Goal: Browse casually: Explore the website without a specific task or goal

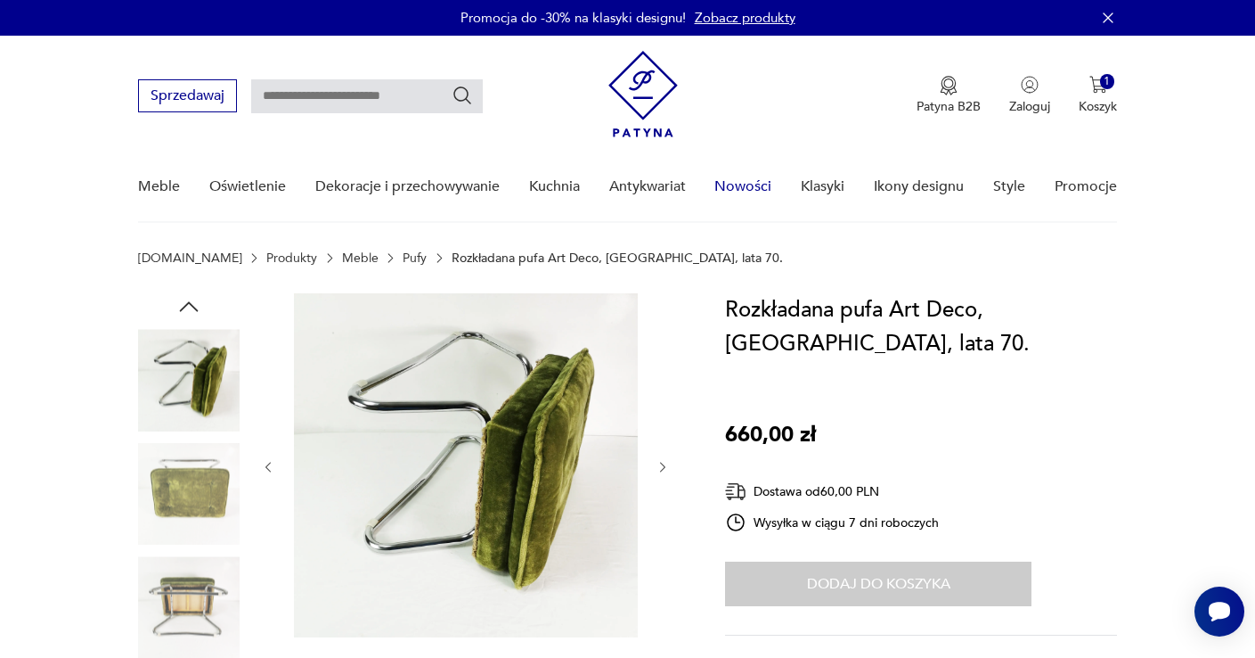
click at [734, 180] on link "Nowości" at bounding box center [743, 186] width 57 height 69
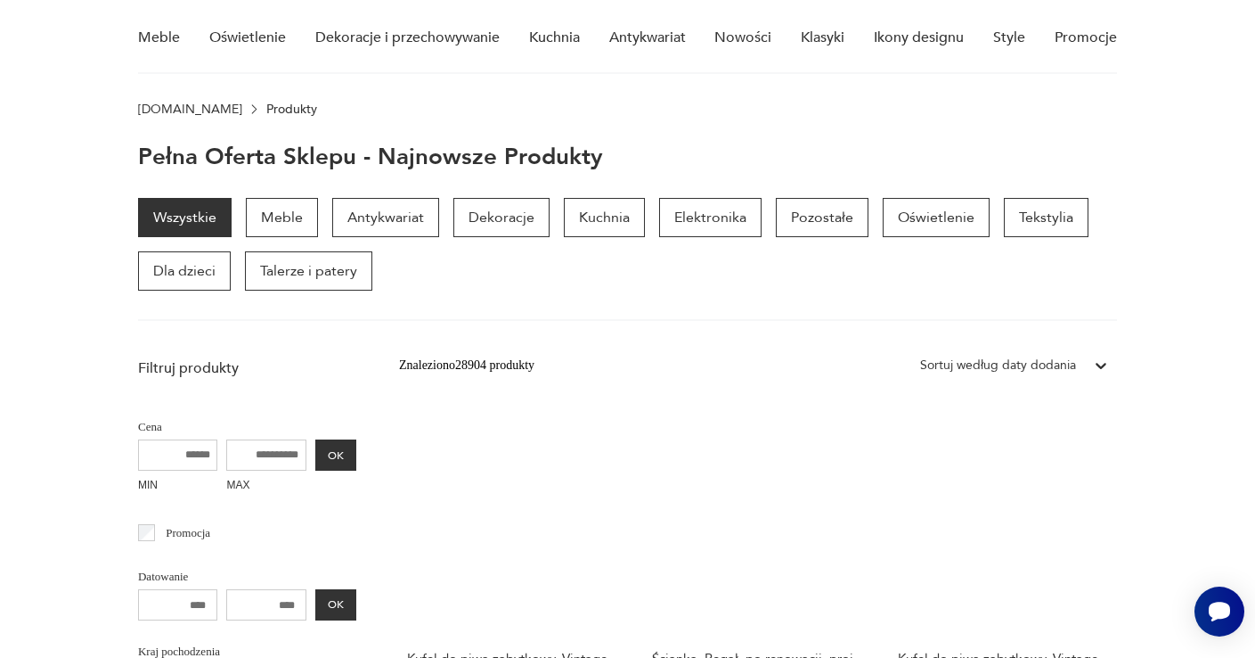
scroll to position [144, 0]
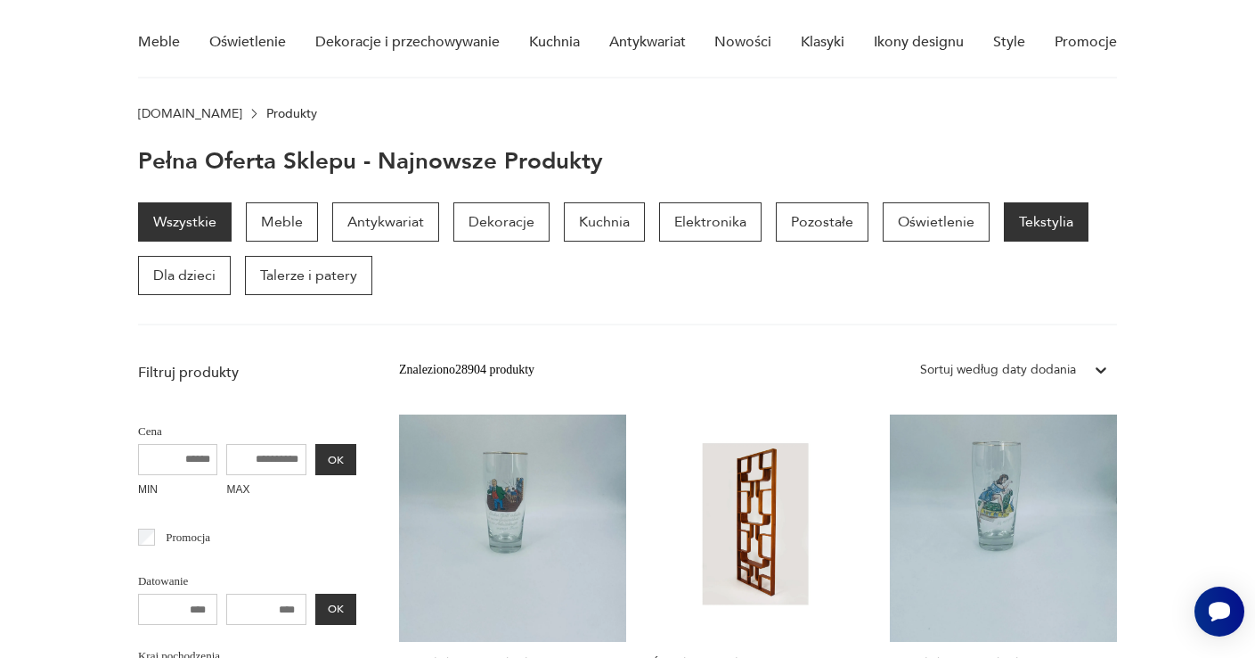
click at [1038, 227] on p "Tekstylia" at bounding box center [1046, 221] width 85 height 39
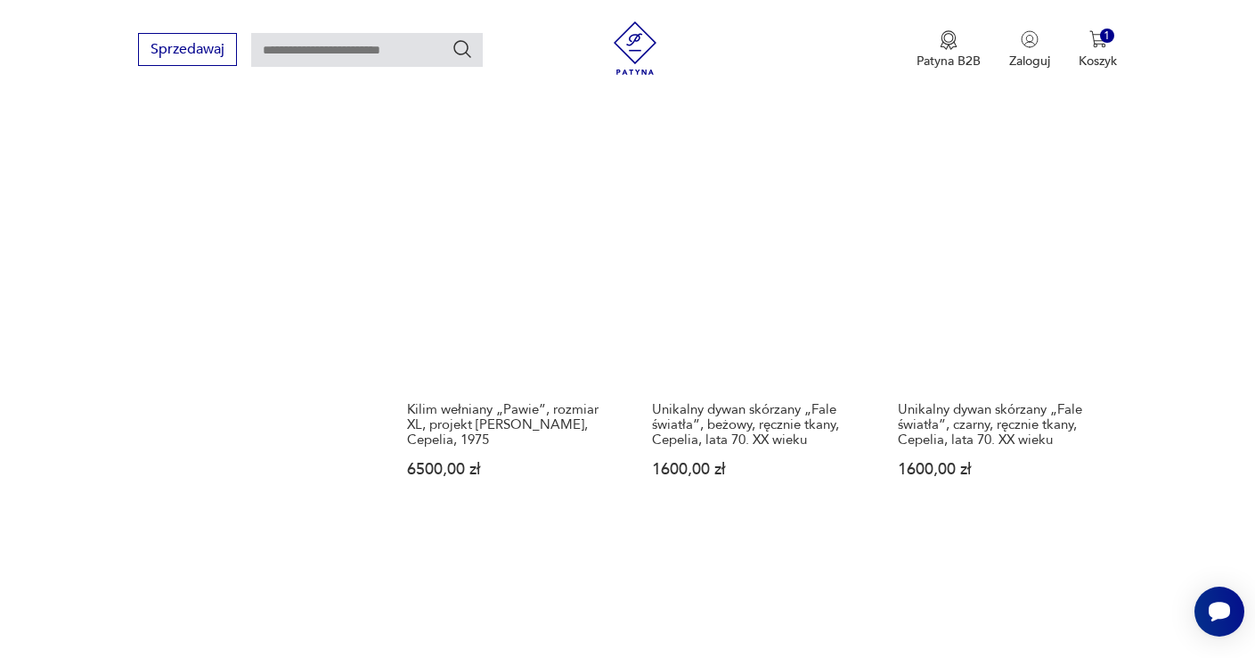
scroll to position [1826, 0]
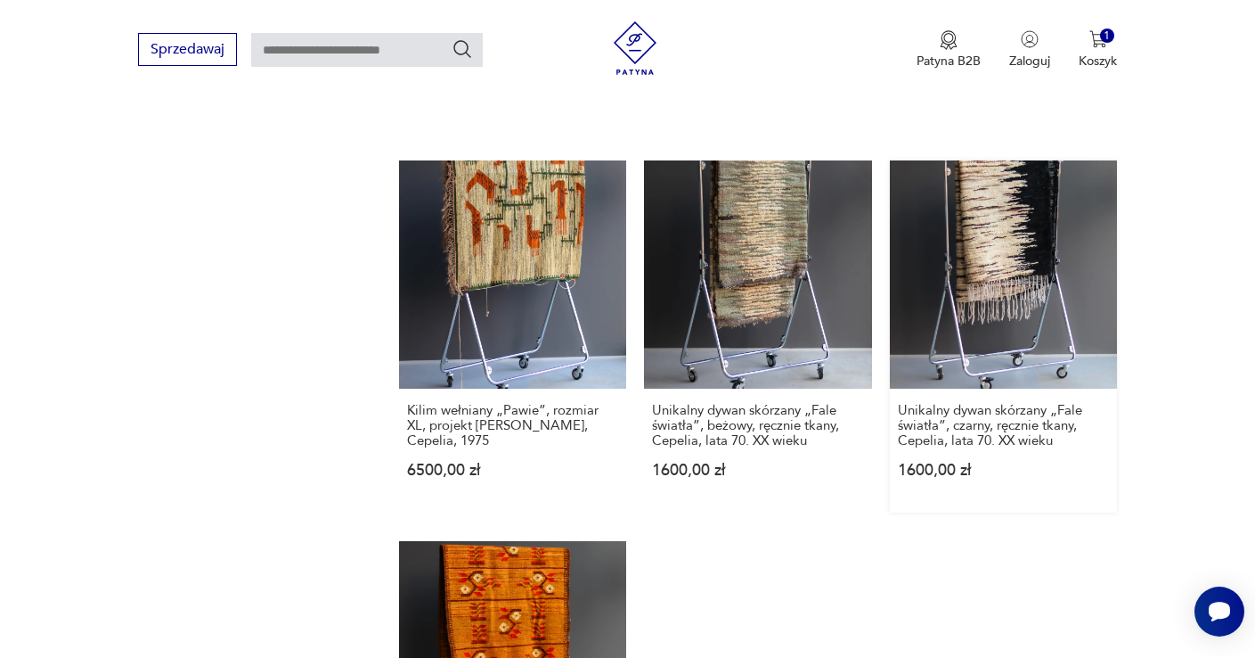
click at [989, 304] on link "Unikalny dywan skórzany „Fale światła”, czarny, ręcznie tkany, Cepelia, lata 70…" at bounding box center [1003, 335] width 227 height 351
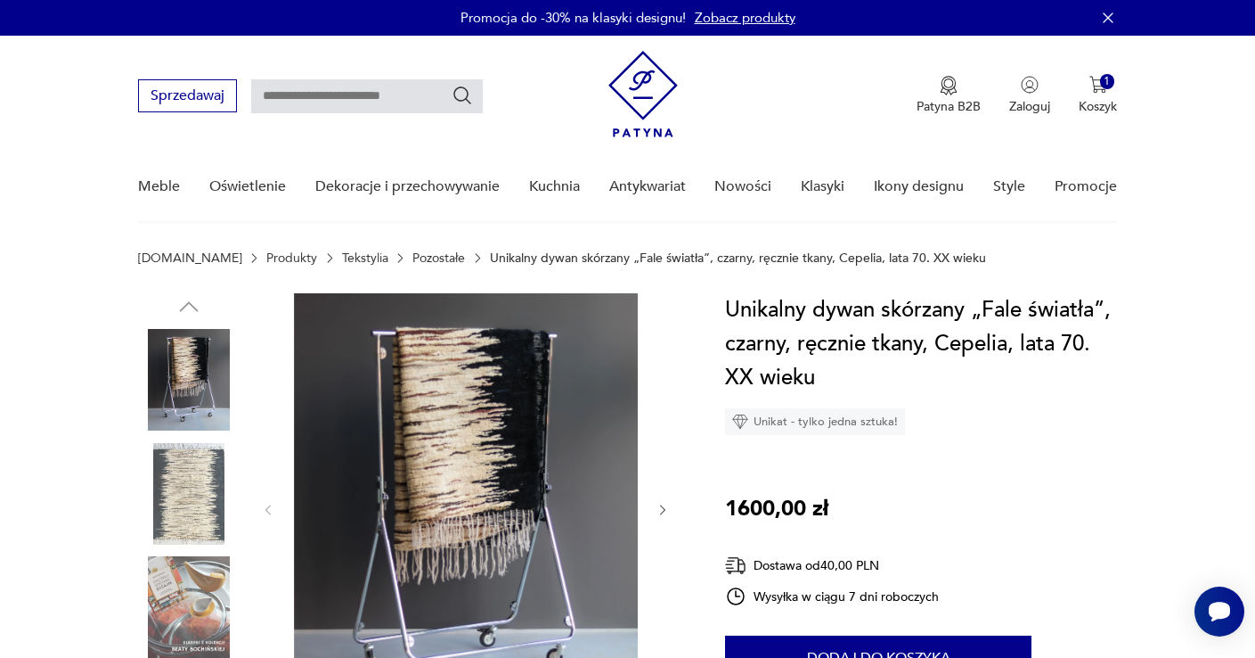
click at [663, 504] on icon "button" at bounding box center [663, 510] width 15 height 15
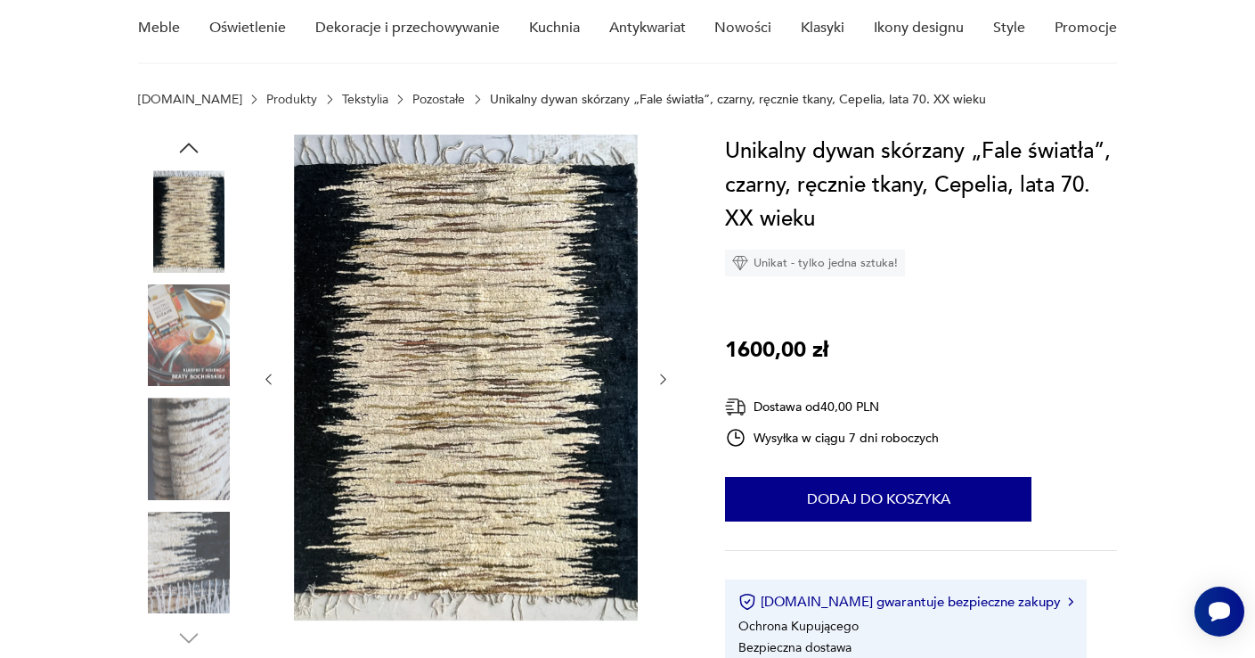
scroll to position [159, 0]
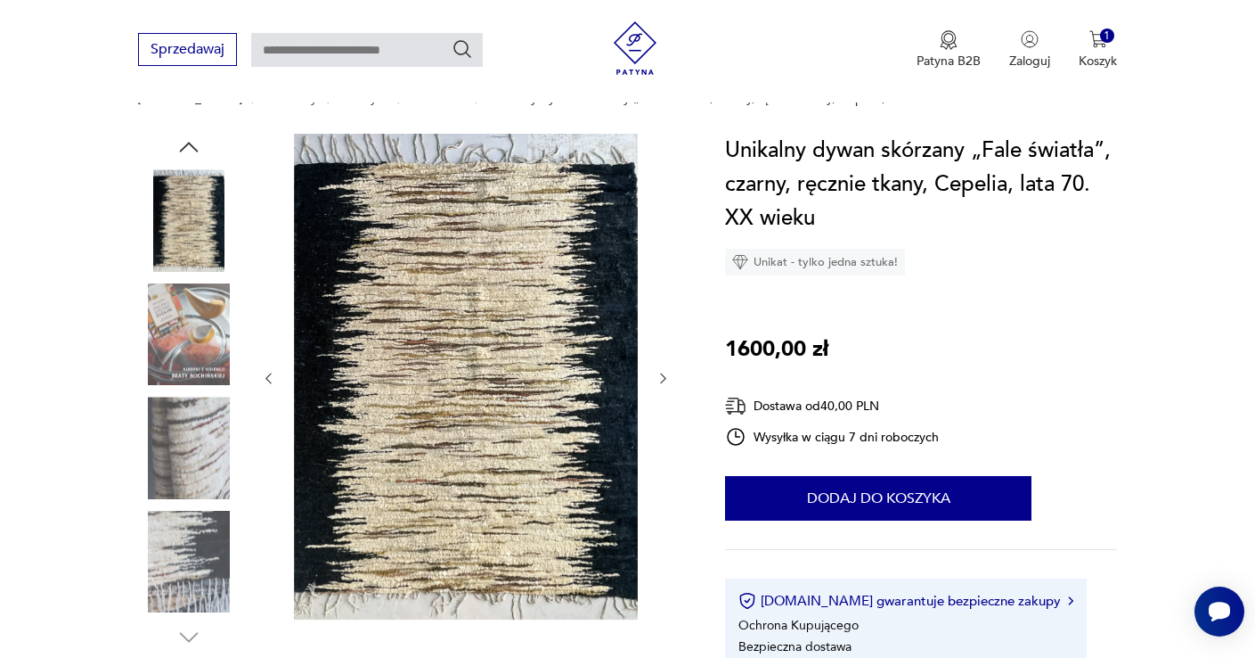
click at [664, 378] on icon "button" at bounding box center [663, 378] width 15 height 15
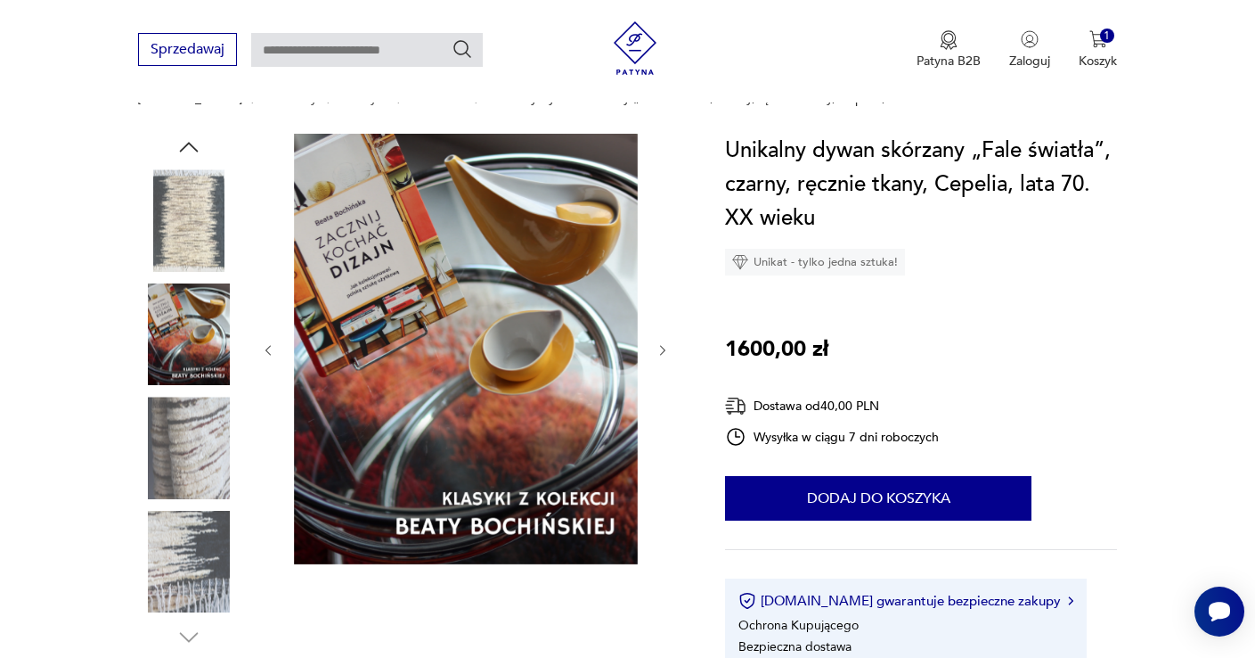
click at [664, 378] on div at bounding box center [466, 350] width 410 height 433
click at [665, 347] on icon "button" at bounding box center [663, 350] width 15 height 15
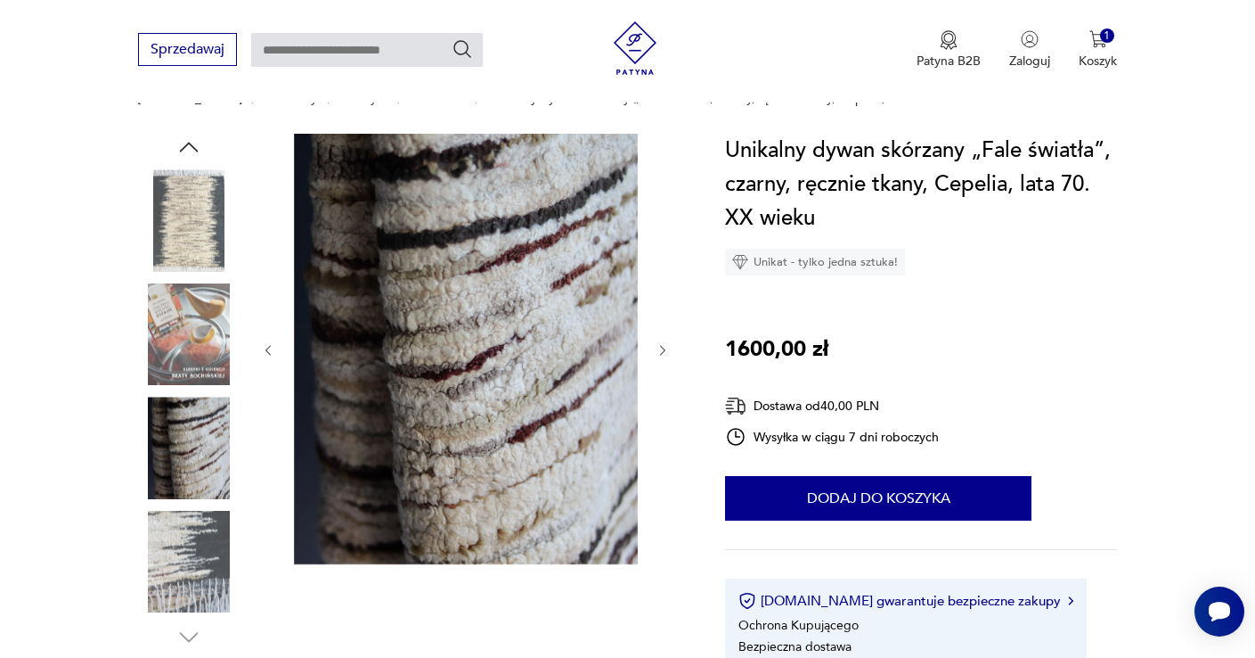
click at [665, 347] on icon "button" at bounding box center [663, 350] width 15 height 15
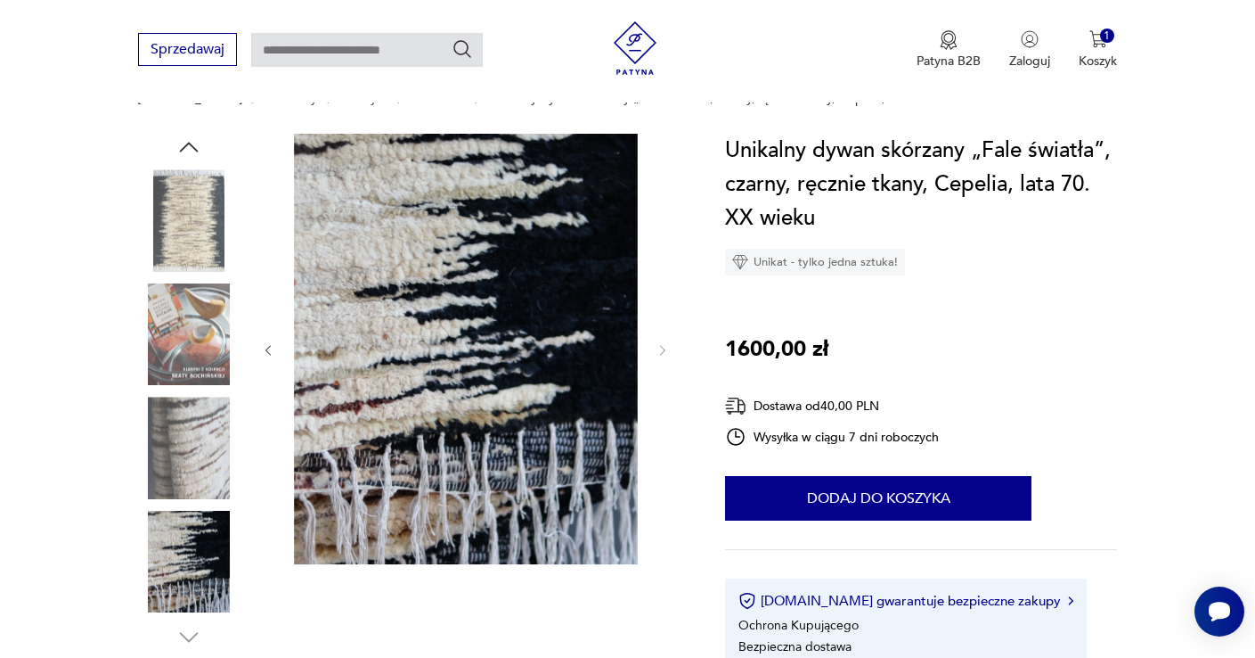
scroll to position [0, 0]
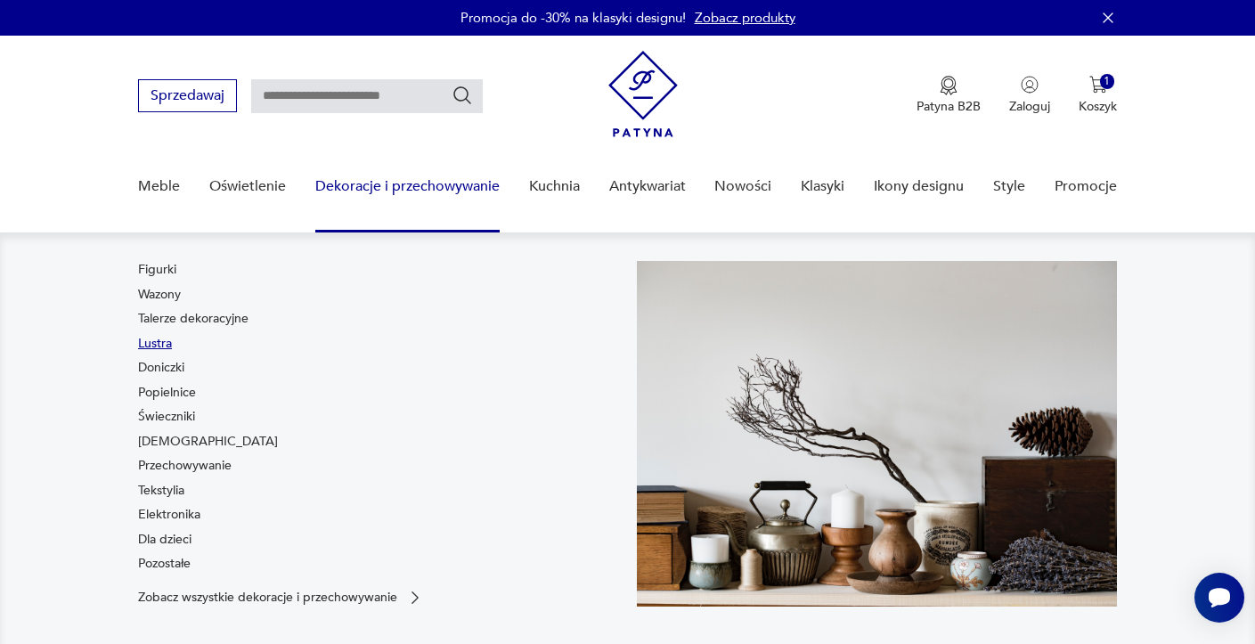
click at [156, 346] on link "Lustra" at bounding box center [155, 344] width 34 height 18
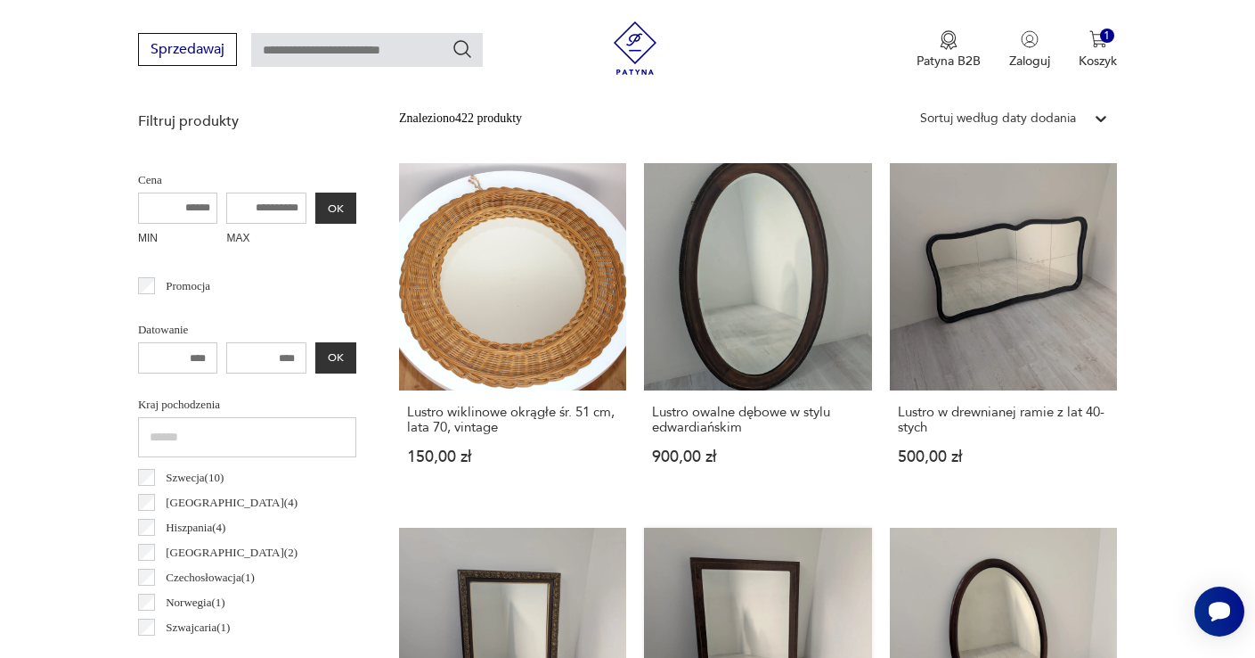
scroll to position [637, 0]
click at [1014, 276] on link "Lustro w drewnianej ramie z lat 40-stych 500,00 zł" at bounding box center [1003, 332] width 227 height 336
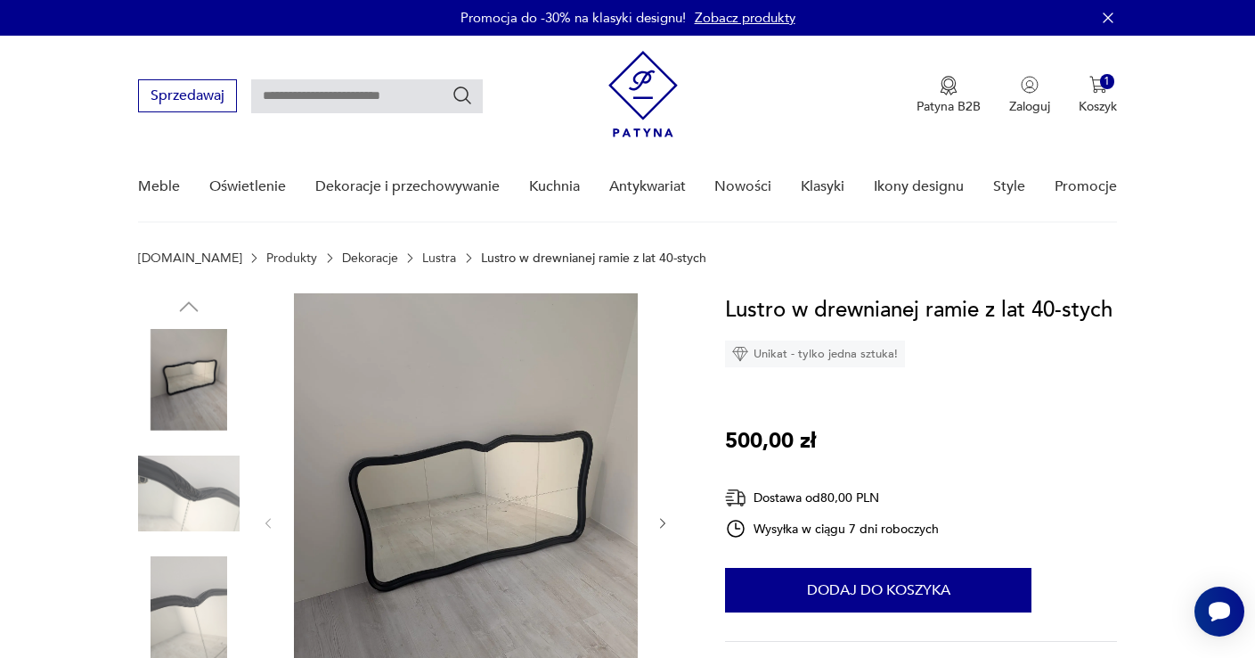
click at [662, 521] on icon "button" at bounding box center [663, 523] width 15 height 15
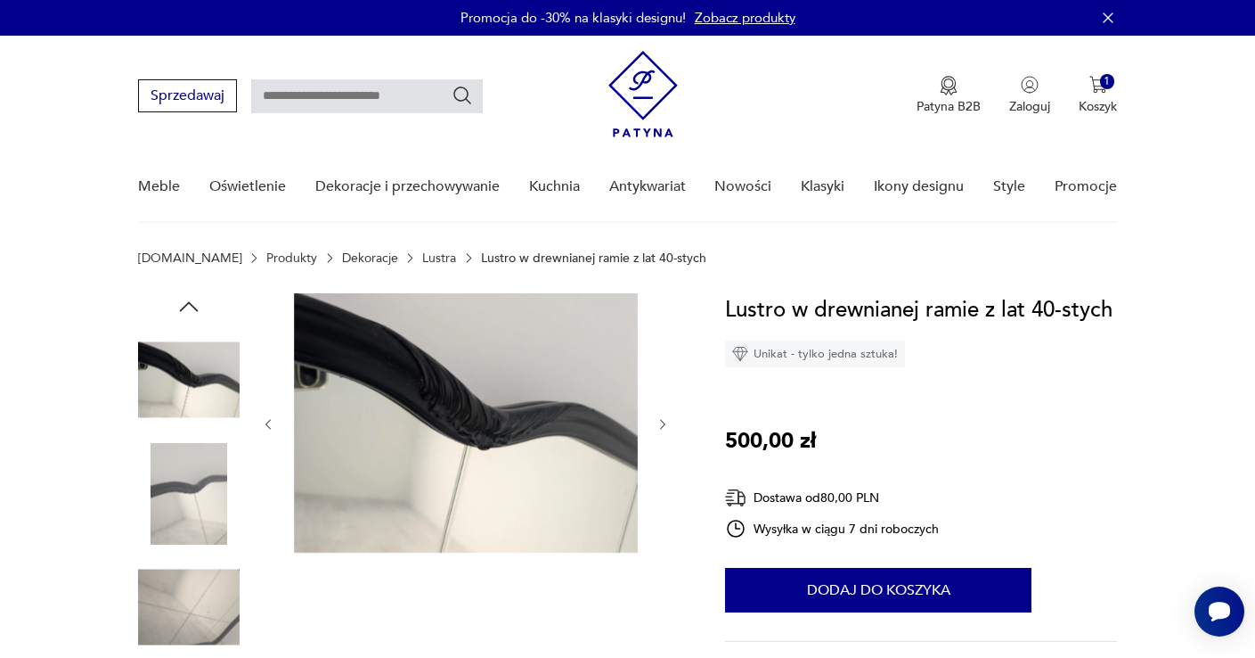
click at [662, 521] on div at bounding box center [466, 424] width 410 height 262
click at [660, 426] on icon "button" at bounding box center [663, 424] width 15 height 15
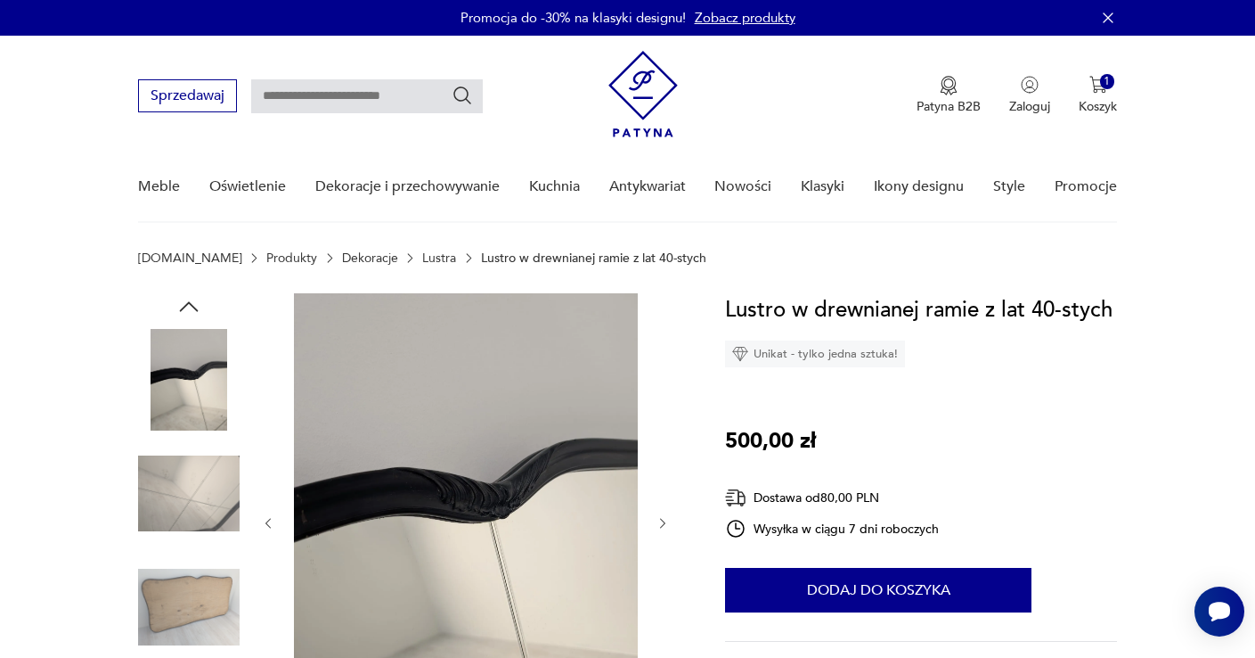
click at [660, 426] on div at bounding box center [466, 523] width 410 height 460
click at [660, 527] on icon "button" at bounding box center [663, 523] width 15 height 15
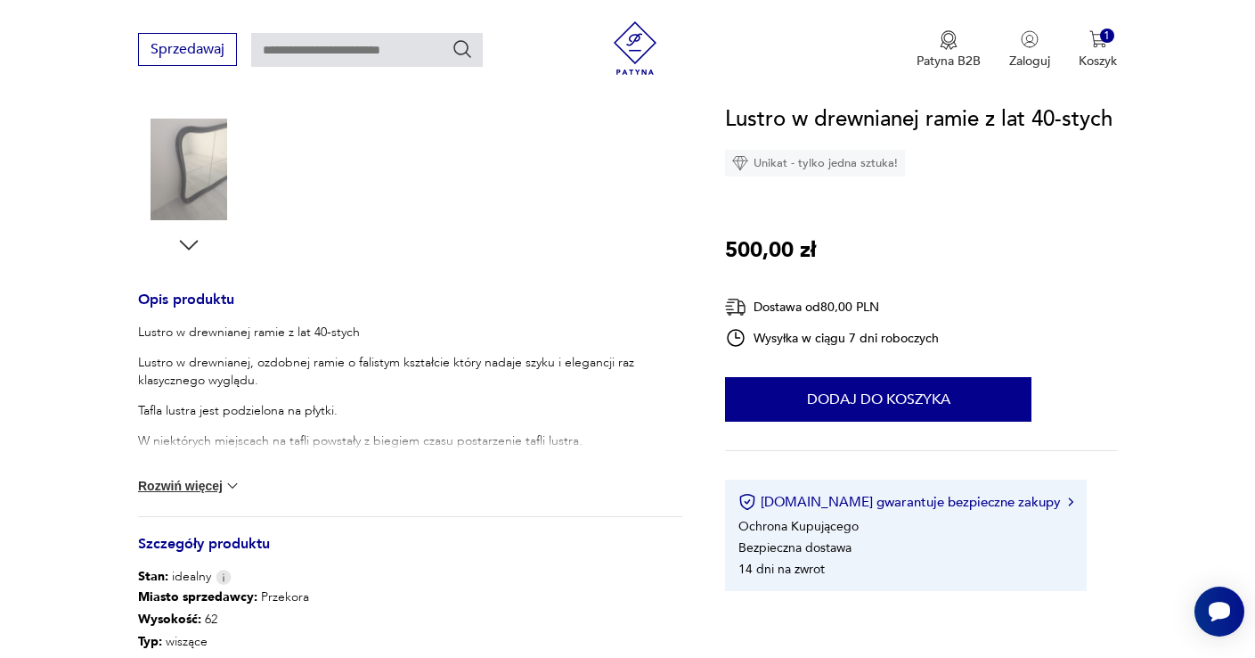
scroll to position [548, 0]
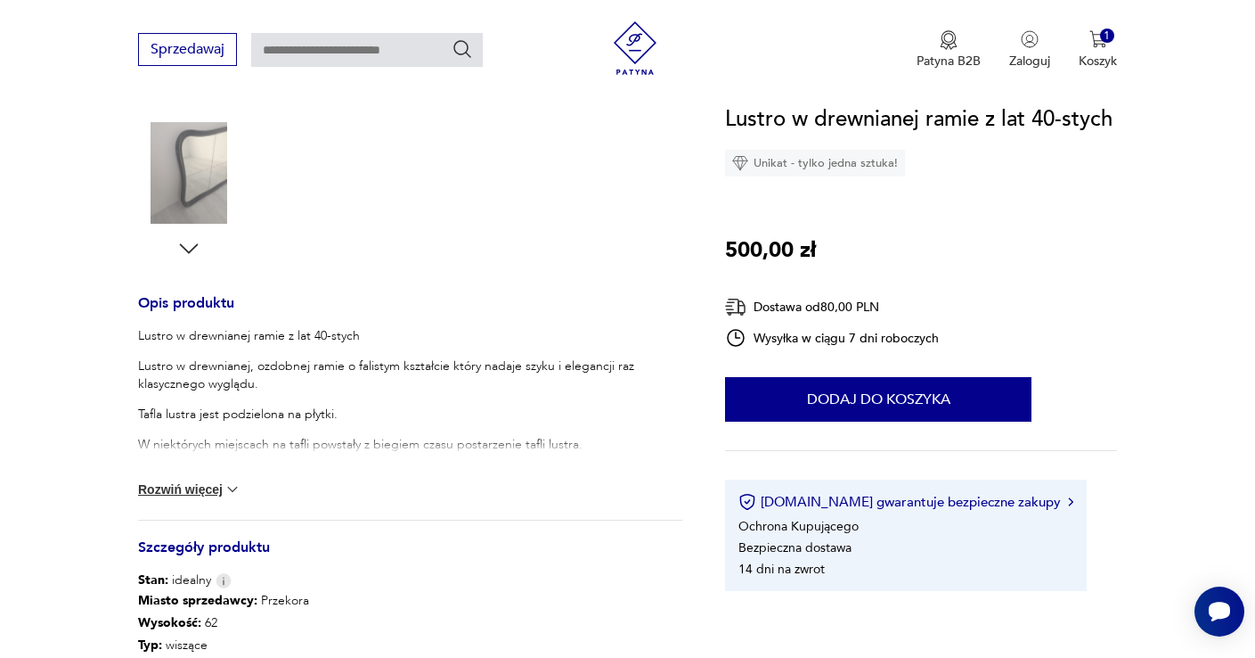
click at [217, 488] on button "Rozwiń więcej" at bounding box center [189, 489] width 103 height 18
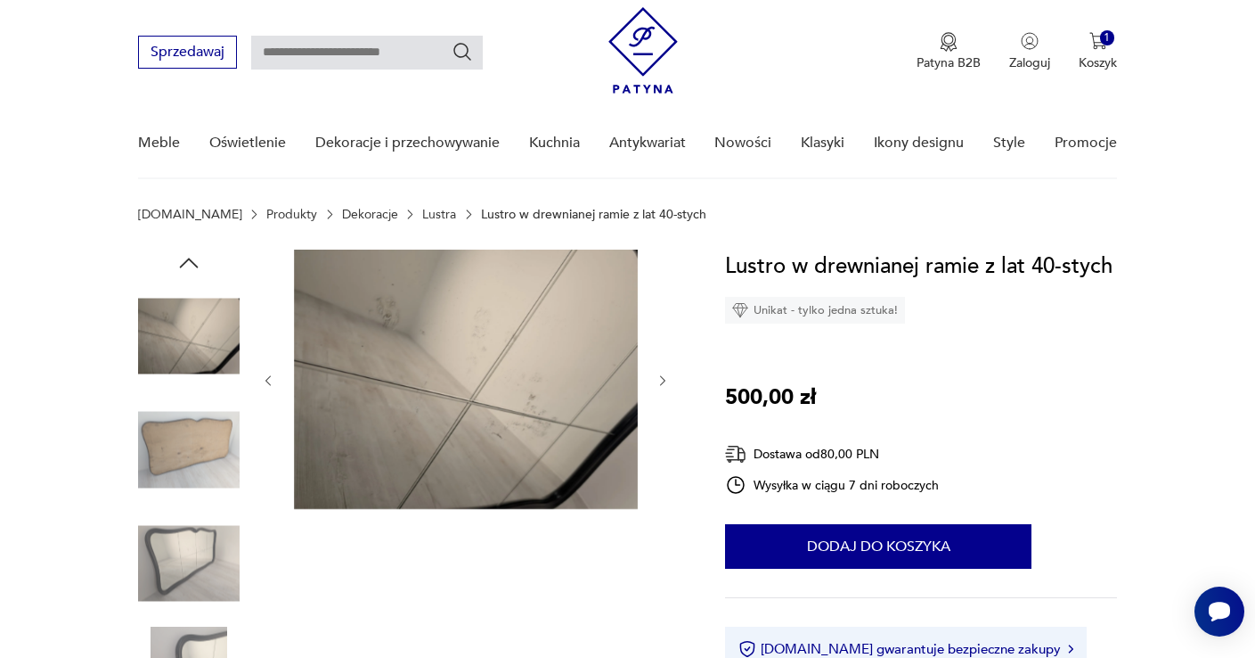
scroll to position [43, 0]
click at [197, 574] on img at bounding box center [189, 564] width 102 height 102
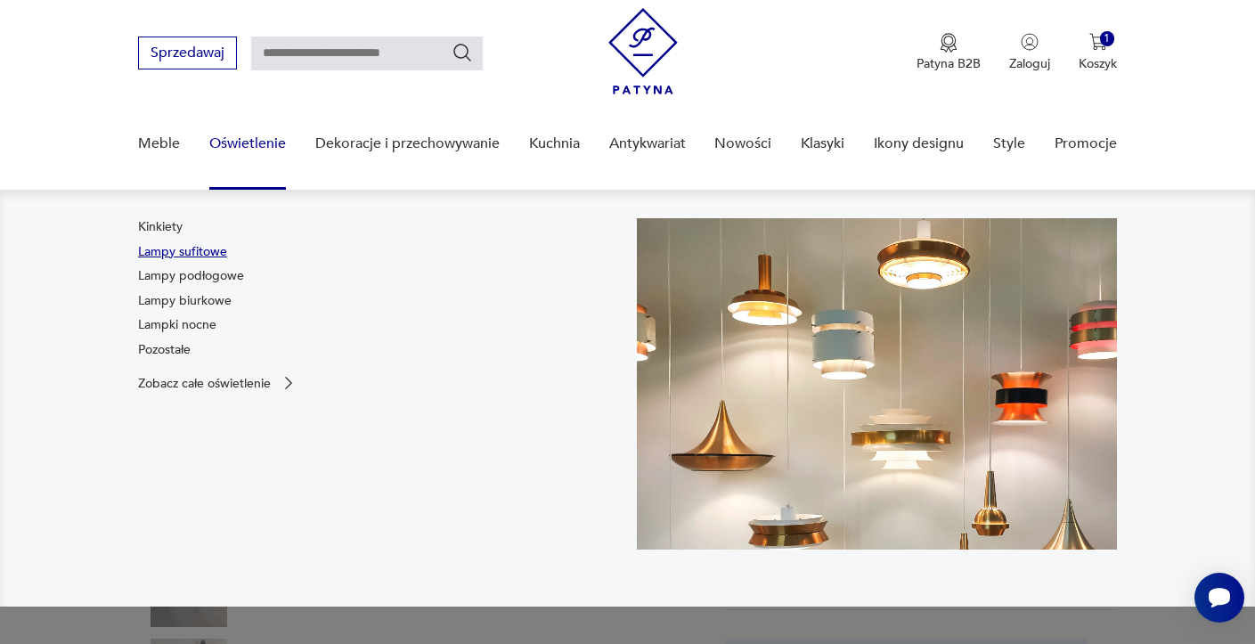
click at [175, 249] on link "Lampy sufitowe" at bounding box center [182, 252] width 89 height 18
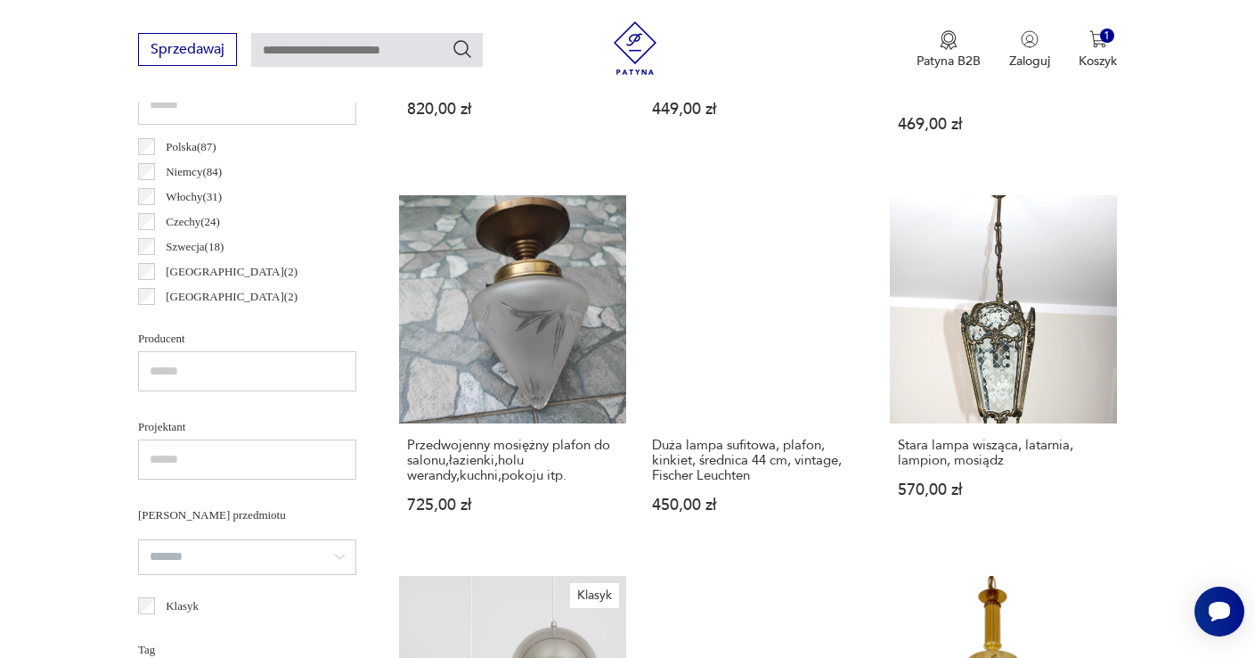
scroll to position [96, 0]
